Goal: Information Seeking & Learning: Learn about a topic

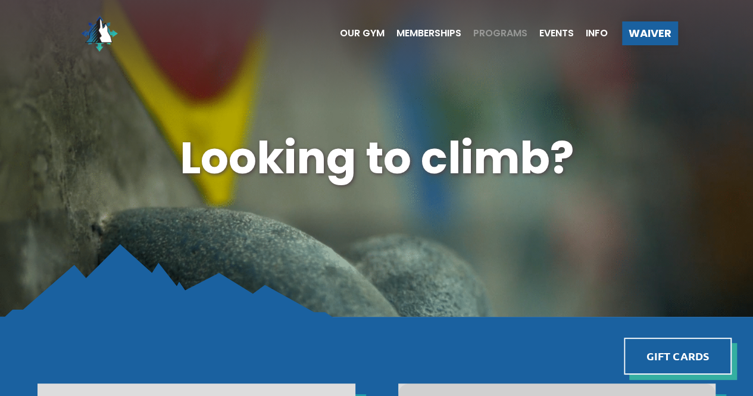
click at [492, 38] on span "Programs" at bounding box center [500, 34] width 54 height 10
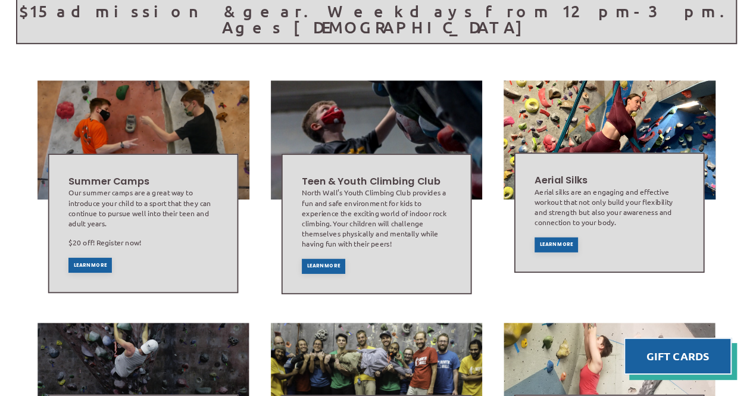
scroll to position [286, 0]
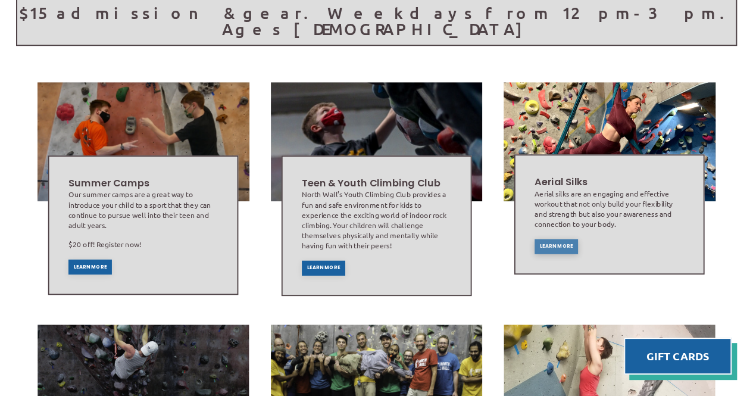
click at [555, 243] on span "Learn More" at bounding box center [556, 245] width 33 height 5
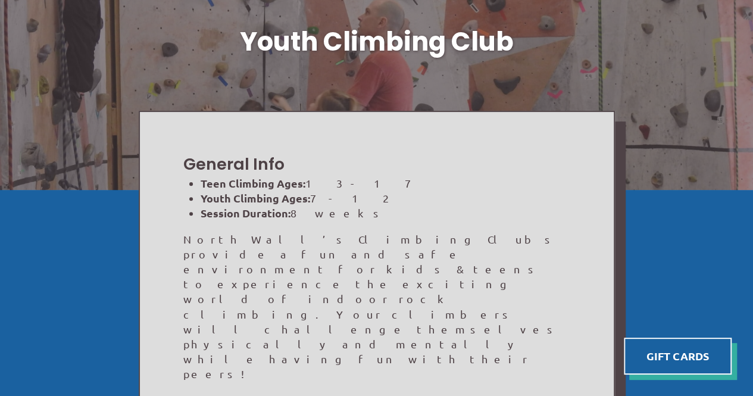
scroll to position [100, 0]
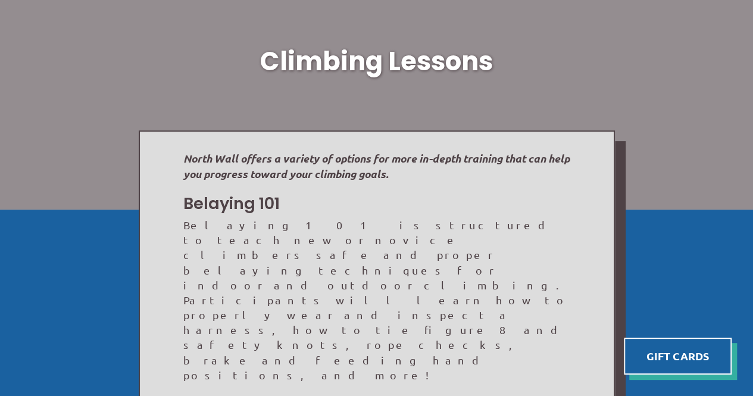
scroll to position [79, 0]
